Goal: Task Accomplishment & Management: Manage account settings

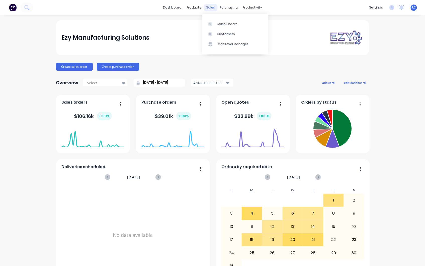
click at [208, 7] on div "sales" at bounding box center [211, 8] width 14 height 8
click at [212, 22] on icon at bounding box center [210, 24] width 5 height 5
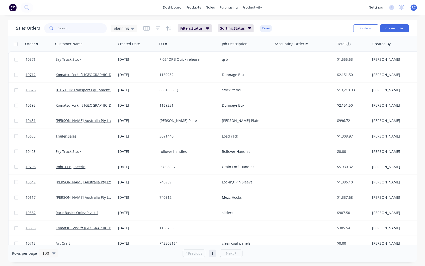
click at [63, 29] on input "text" at bounding box center [82, 28] width 49 height 10
type input "10727"
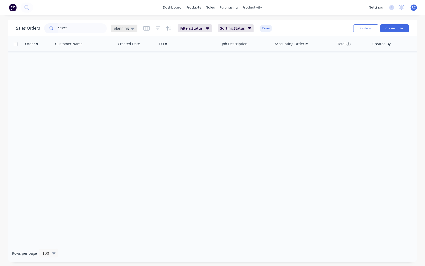
click at [119, 31] on div "planning" at bounding box center [124, 29] width 27 height 8
click at [121, 92] on button "all jobs" at bounding box center [140, 91] width 57 height 6
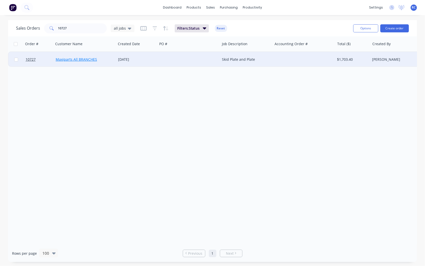
click at [77, 58] on link "Maxiparts All BRANCHES" at bounding box center [76, 59] width 41 height 5
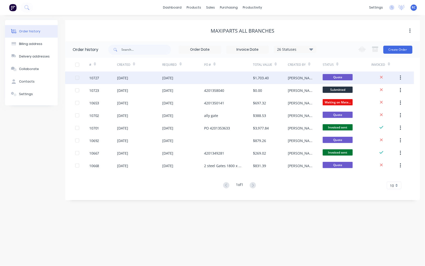
click at [91, 80] on div "10727" at bounding box center [94, 77] width 10 height 5
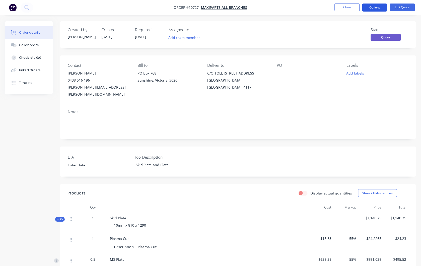
click at [374, 8] on button "Options" at bounding box center [374, 8] width 25 height 8
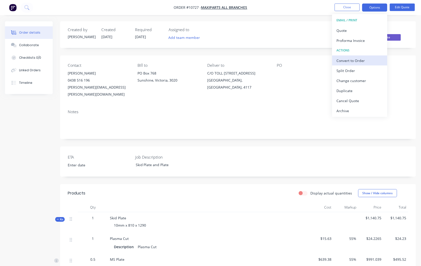
click at [355, 63] on div "Convert to Order" at bounding box center [360, 60] width 46 height 7
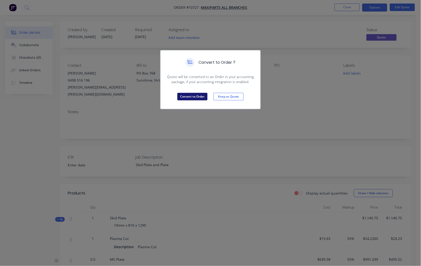
click at [180, 96] on button "Convert to Order" at bounding box center [192, 97] width 30 height 8
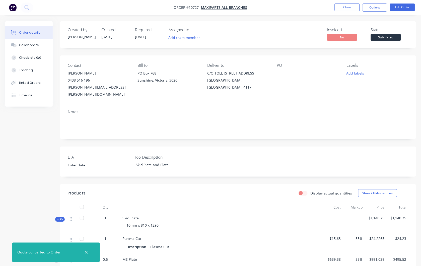
click at [281, 71] on div at bounding box center [308, 73] width 62 height 7
click at [399, 9] on button "Edit Order" at bounding box center [402, 8] width 25 height 8
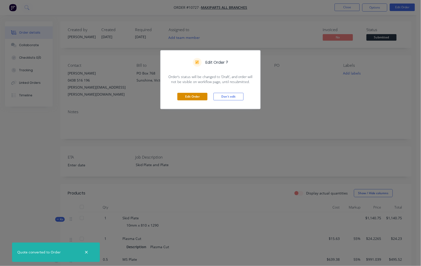
click at [199, 97] on button "Edit Order" at bounding box center [192, 97] width 30 height 8
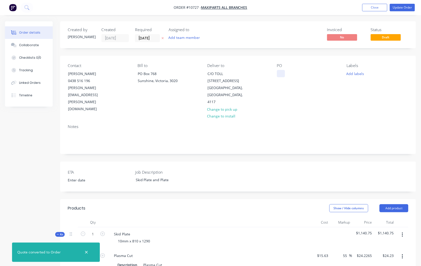
click at [280, 75] on div at bounding box center [281, 73] width 8 height 7
paste div
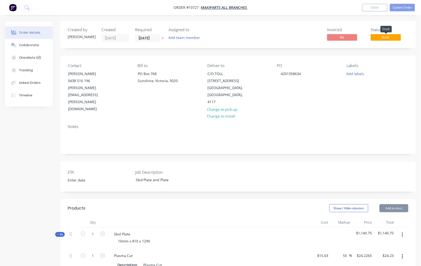
click at [382, 38] on span "Draft" at bounding box center [386, 37] width 30 height 6
click at [405, 6] on button "Update Order" at bounding box center [402, 8] width 25 height 8
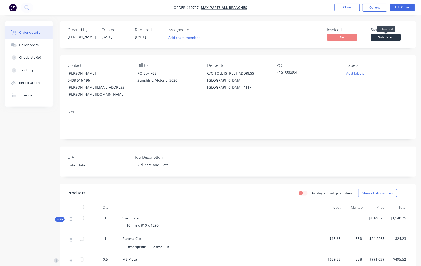
click at [383, 40] on span "Submitted" at bounding box center [386, 37] width 30 height 6
click at [403, 22] on div "Created by [PERSON_NAME] Created [DATE] Required [DATE] Assigned to Add team me…" at bounding box center [238, 34] width 356 height 27
click at [386, 37] on span "Submitted" at bounding box center [386, 37] width 30 height 6
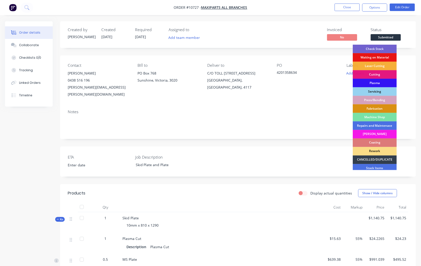
click at [381, 56] on div "Waiting on Material" at bounding box center [375, 57] width 44 height 9
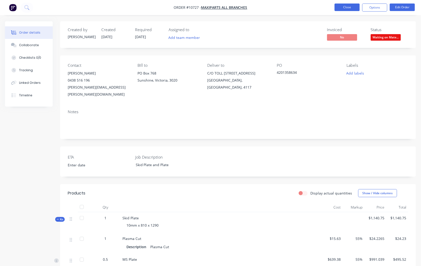
click at [344, 7] on button "Close" at bounding box center [347, 8] width 25 height 8
